Goal: Task Accomplishment & Management: Manage account settings

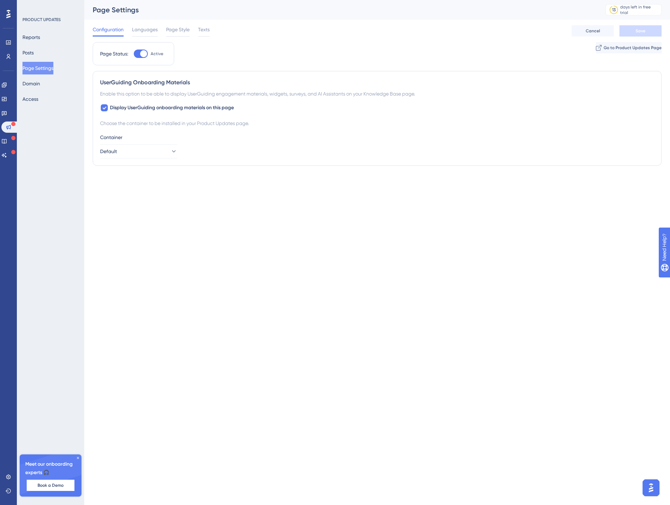
click at [265, 0] on html "Performance Users Engagement Widgets Feedback Product Updates Knowledge Base AI…" at bounding box center [335, 0] width 670 height 0
click at [207, 0] on html "Performance Users Engagement Widgets Feedback Product Updates Knowledge Base AI…" at bounding box center [335, 0] width 670 height 0
click at [49, 270] on div "PRODUCT UPDATES Reports Posts Page Settings Domain Access Meet our onboarding e…" at bounding box center [50, 252] width 67 height 505
click at [78, 458] on icon at bounding box center [78, 458] width 2 height 2
click at [64, 374] on div "PRODUCT UPDATES Reports Posts Page Settings Domain Access Upgrade Plan" at bounding box center [50, 252] width 67 height 505
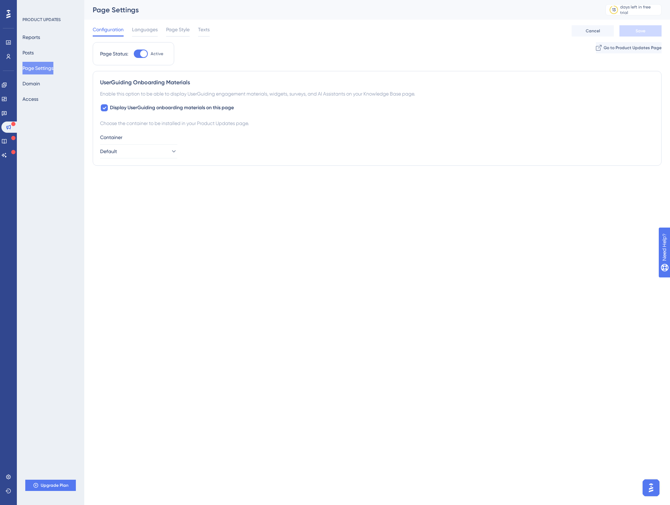
click at [48, 225] on div "PRODUCT UPDATES Reports Posts Page Settings Domain Access Upgrade Plan" at bounding box center [50, 252] width 67 height 505
click at [286, 52] on div "Page Status: Active Go to Product Updates Page" at bounding box center [377, 56] width 569 height 29
click at [246, 0] on html "Performance Users Engagement Widgets Feedback Product Updates Knowledge Base AI…" at bounding box center [335, 0] width 670 height 0
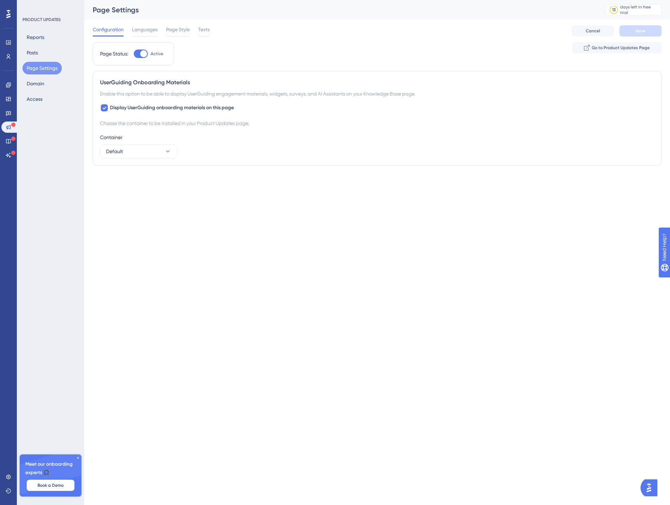
click at [49, 332] on div "PRODUCT UPDATES Reports Posts Page Settings Domain Access Meet our onboarding e…" at bounding box center [50, 252] width 67 height 505
click at [79, 457] on icon at bounding box center [78, 458] width 4 height 4
click at [36, 281] on div "PRODUCT UPDATES Reports Posts Page Settings Domain Access Upgrade Plan" at bounding box center [50, 252] width 67 height 505
click at [53, 195] on div "PRODUCT UPDATES Reports Posts Page Settings Domain Access Meet our onboarding e…" at bounding box center [50, 252] width 67 height 505
click at [78, 457] on icon at bounding box center [78, 458] width 4 height 4
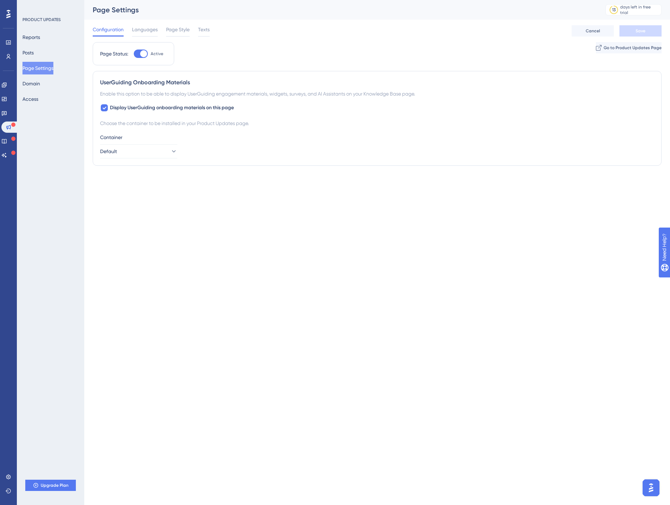
click at [60, 443] on div "PRODUCT UPDATES Reports Posts Page Settings Domain Access Upgrade Plan" at bounding box center [50, 252] width 67 height 505
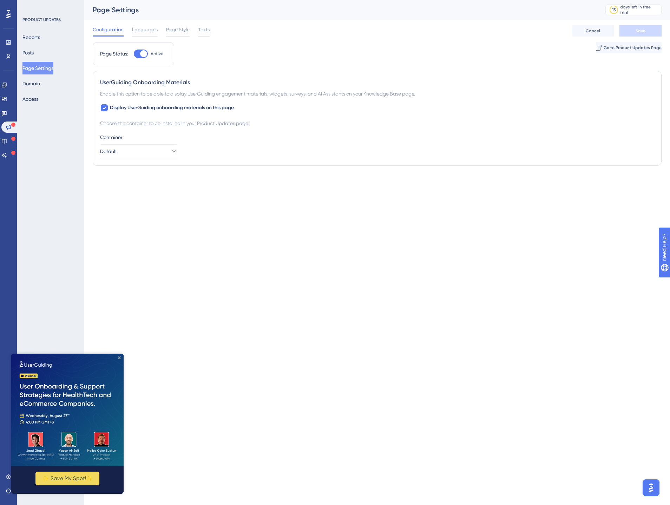
click at [119, 357] on icon "Close Preview" at bounding box center [119, 357] width 3 height 3
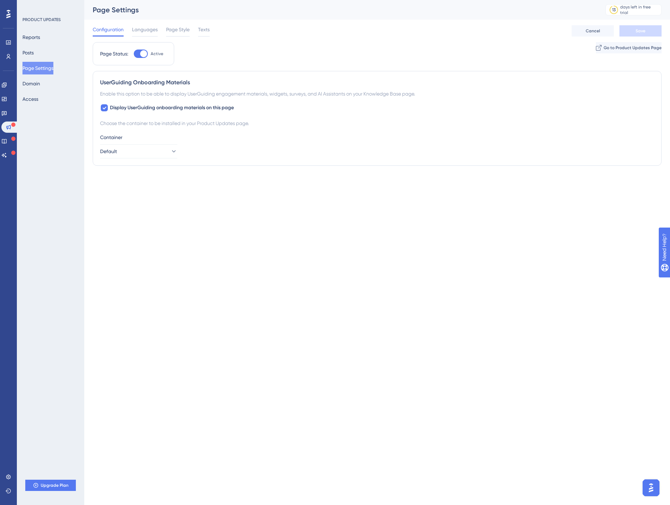
click at [315, 61] on div "Page Status: Active Go to Product Updates Page" at bounding box center [377, 56] width 569 height 29
click at [154, 32] on span "Languages" at bounding box center [145, 29] width 26 height 8
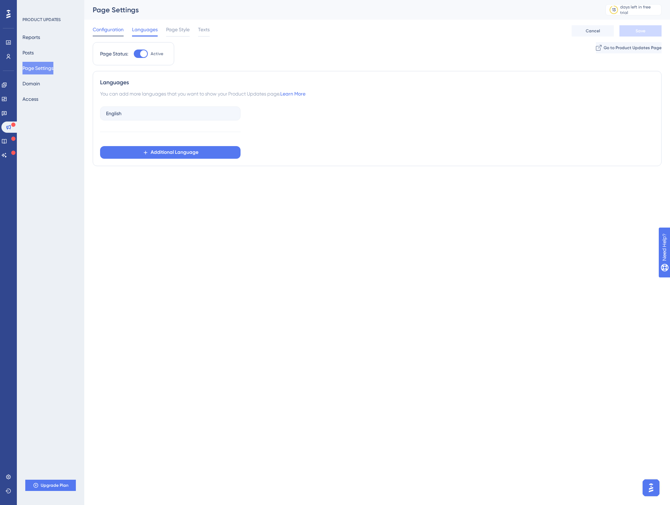
click at [110, 31] on span "Configuration" at bounding box center [108, 29] width 31 height 8
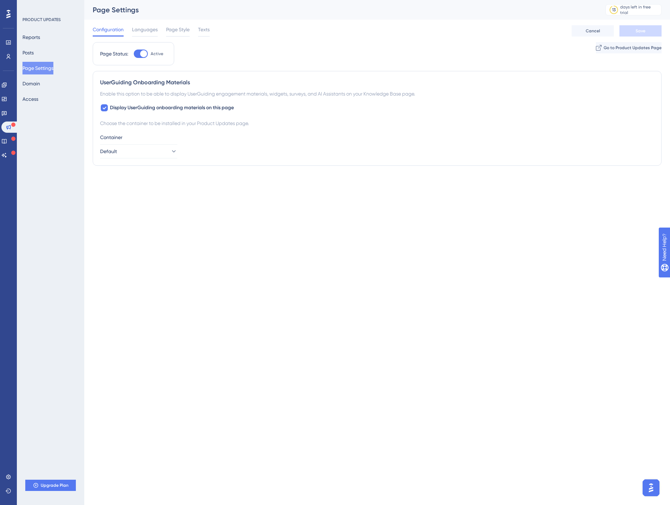
click at [287, 0] on html "Performance Users Engagement Widgets Feedback Product Updates Knowledge Base AI…" at bounding box center [335, 0] width 670 height 0
click at [149, 34] on div "Languages" at bounding box center [145, 30] width 26 height 11
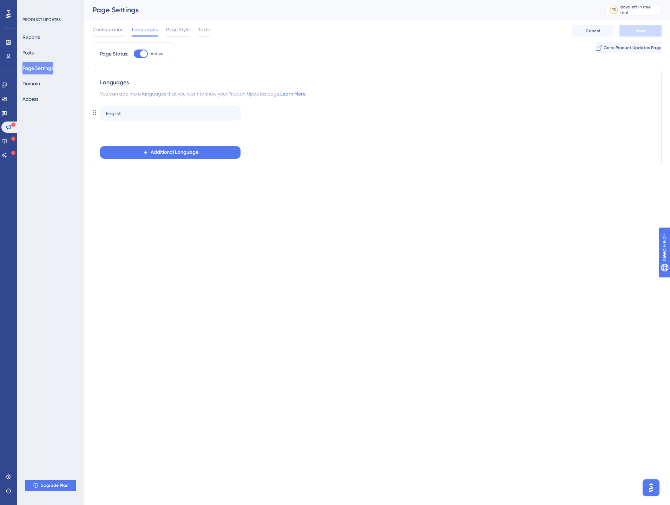
click at [135, 111] on div "English" at bounding box center [170, 113] width 140 height 14
click at [130, 116] on div "English" at bounding box center [170, 113] width 140 height 14
click at [0, 0] on div "Performance Users Engagement Widgets Feedback Product Updates Knowledge Base AI…" at bounding box center [0, 0] width 0 height 0
drag, startPoint x: 380, startPoint y: 149, endPoint x: 363, endPoint y: 145, distance: 16.7
click at [379, 149] on div "English Additional Language" at bounding box center [377, 131] width 554 height 55
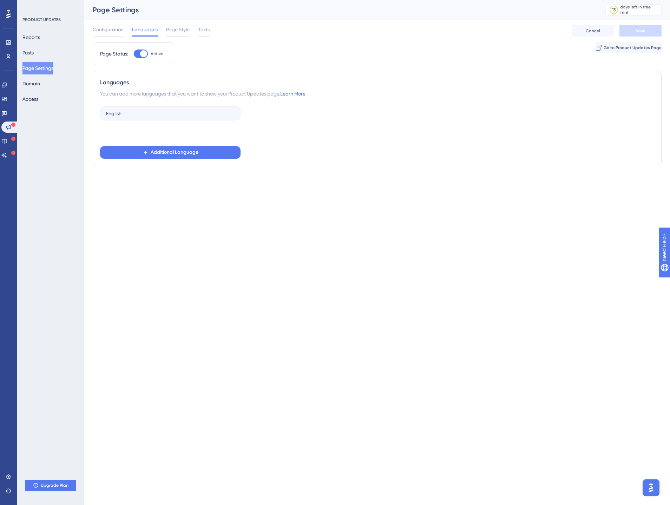
click at [0, 0] on div "Performance Users Engagement Widgets Feedback Product Updates Knowledge Base AI…" at bounding box center [0, 0] width 0 height 0
drag, startPoint x: 361, startPoint y: 193, endPoint x: 308, endPoint y: 192, distance: 52.3
click at [0, 0] on div "Performance Users Engagement Widgets Feedback Product Updates Knowledge Base AI…" at bounding box center [0, 0] width 0 height 0
click at [356, 132] on div "English Additional Language" at bounding box center [377, 131] width 554 height 55
click at [333, 52] on div "Page Status: Active Go to Product Updates Page" at bounding box center [377, 56] width 569 height 29
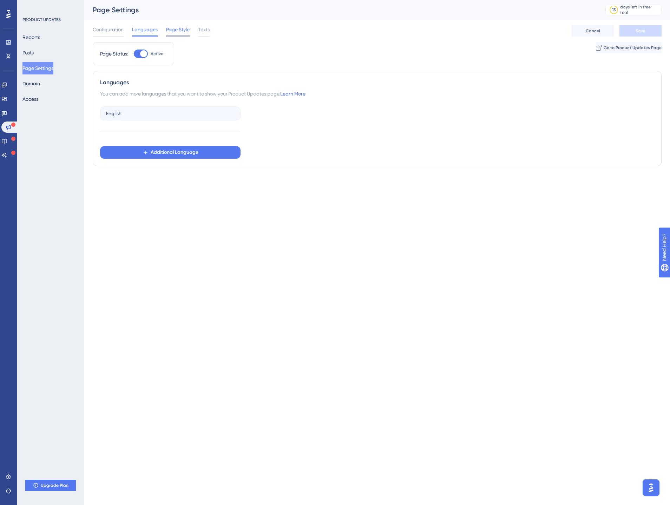
click at [179, 31] on span "Page Style" at bounding box center [178, 29] width 24 height 8
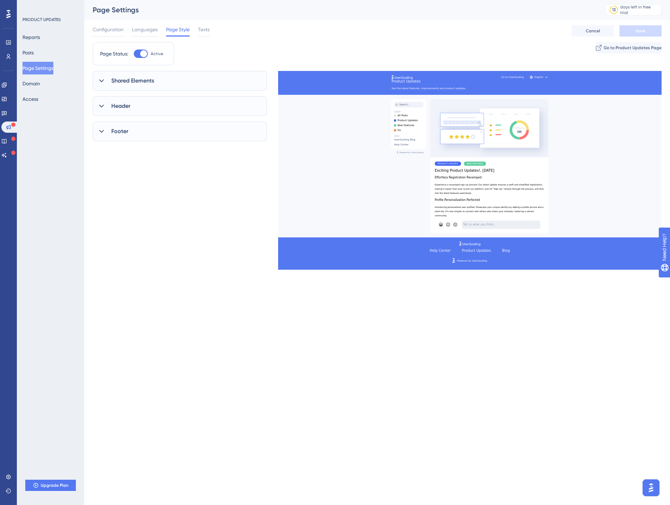
click at [0, 0] on div "Performance Users Engagement Widgets Feedback Product Updates Knowledge Base AI…" at bounding box center [0, 0] width 0 height 0
click at [327, 28] on div "Configuration Languages Page Style Texts Cancel Save" at bounding box center [377, 31] width 569 height 22
click at [459, 48] on div "Page Status: Active Go to Product Updates Page" at bounding box center [377, 56] width 569 height 29
click at [325, 24] on div "Configuration Languages Page Style Texts Cancel Save" at bounding box center [377, 31] width 569 height 22
click at [343, 24] on div "Configuration Languages Page Style Texts Cancel Save" at bounding box center [377, 31] width 569 height 22
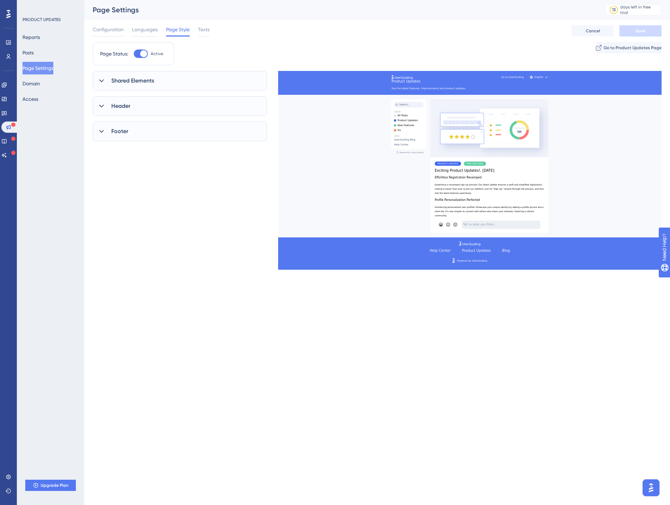
click at [163, 0] on html "Performance Users Engagement Widgets Feedback Product Updates Knowledge Base AI…" at bounding box center [335, 0] width 670 height 0
click at [147, 0] on html "Performance Users Engagement Widgets Feedback Product Updates Knowledge Base AI…" at bounding box center [335, 0] width 670 height 0
click at [0, 0] on icon at bounding box center [0, 0] width 0 height 0
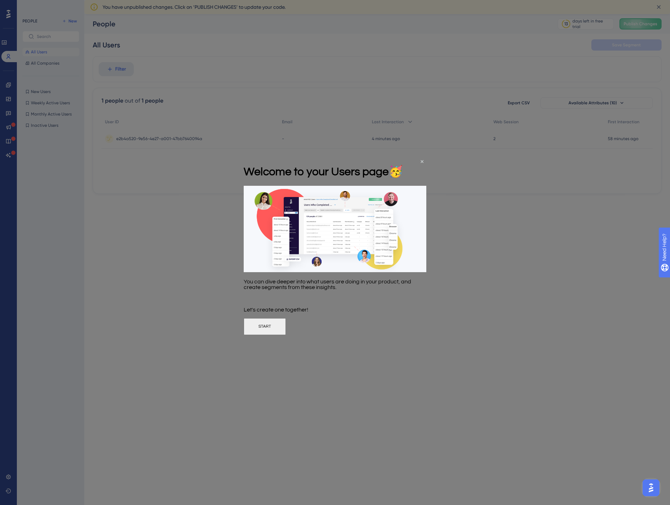
click at [286, 335] on button "START" at bounding box center [265, 326] width 42 height 17
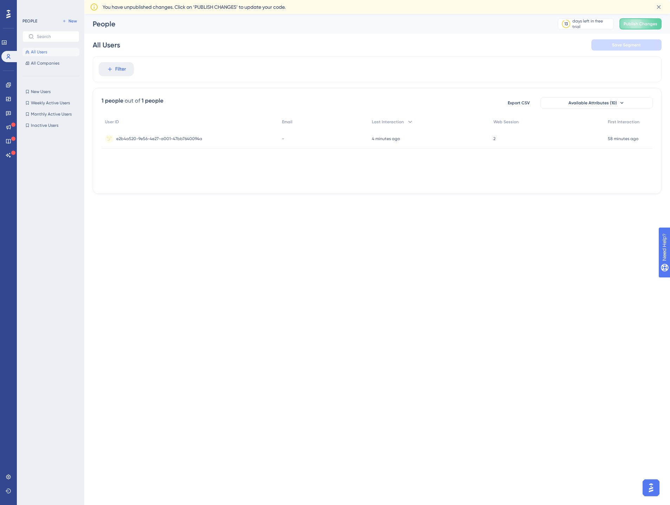
click at [283, 0] on html "Performance Users Engagement Widgets Feedback Product Updates Knowledge Base AI…" at bounding box center [335, 0] width 670 height 0
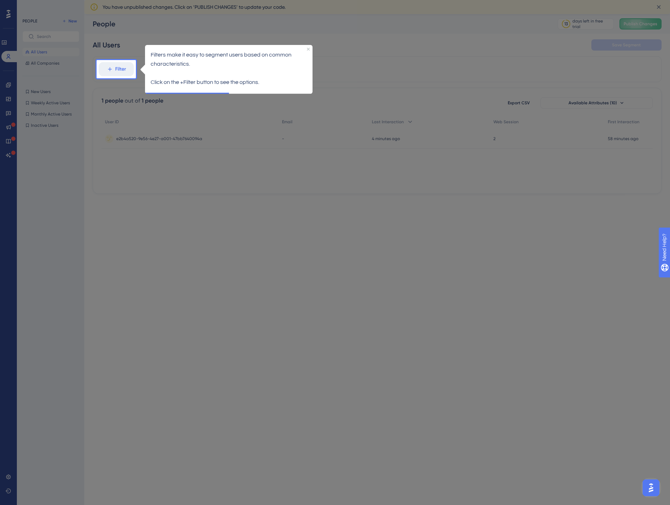
click at [354, 358] on div at bounding box center [403, 252] width 534 height 505
click at [308, 48] on icon "Close Preview" at bounding box center [308, 48] width 3 height 3
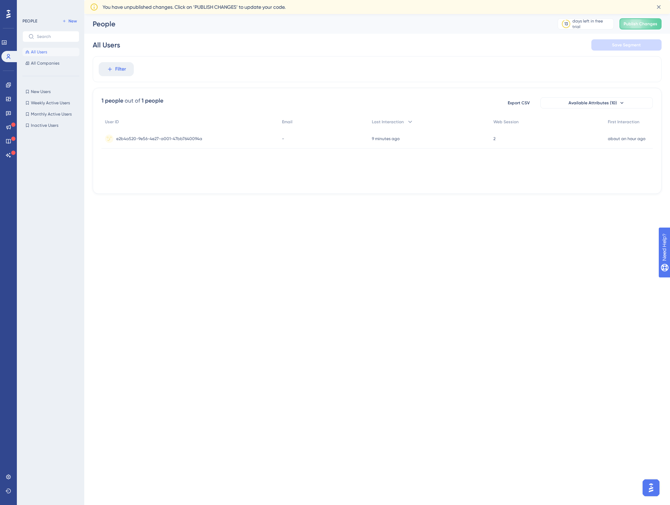
click at [0, 0] on icon at bounding box center [0, 0] width 0 height 0
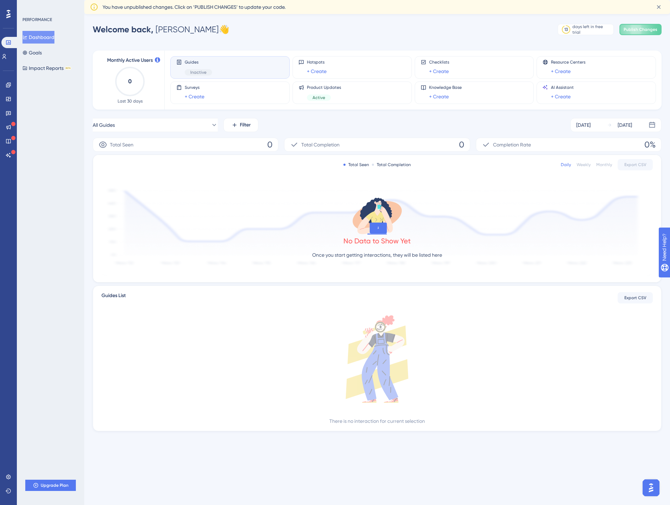
click at [238, 69] on div "Guides Inactive" at bounding box center [229, 67] width 107 height 16
